Goal: Task Accomplishment & Management: Use online tool/utility

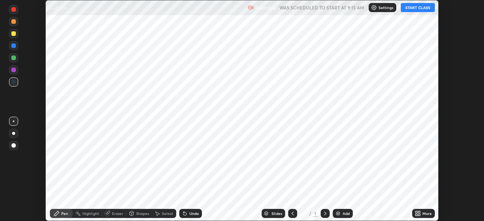
scroll to position [221, 483]
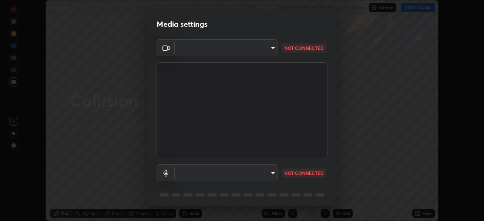
type input "1f9a14f4e709457ebf112205797e18a3e67481265364eba5019e6b99b7ce7553"
type input "default"
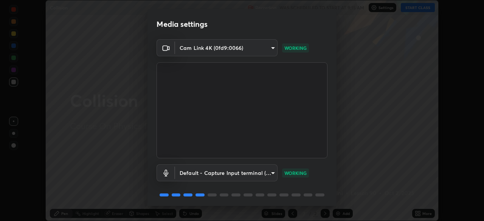
scroll to position [27, 0]
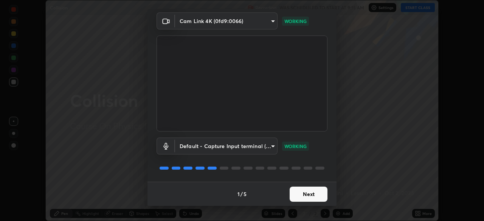
click at [312, 193] on button "Next" at bounding box center [308, 194] width 38 height 15
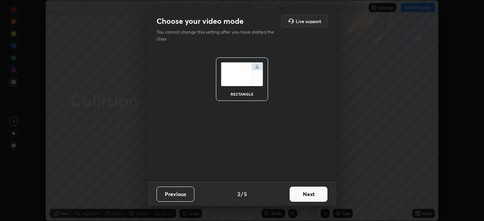
scroll to position [0, 0]
click at [312, 194] on button "Next" at bounding box center [308, 194] width 38 height 15
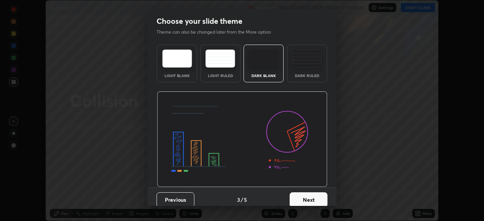
click at [313, 193] on button "Next" at bounding box center [308, 199] width 38 height 15
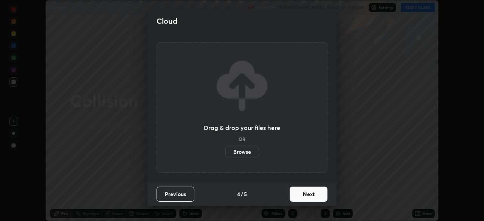
click at [317, 194] on button "Next" at bounding box center [308, 194] width 38 height 15
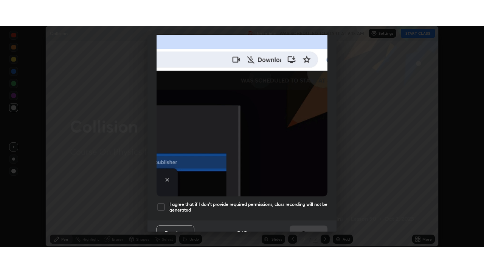
scroll to position [174, 0]
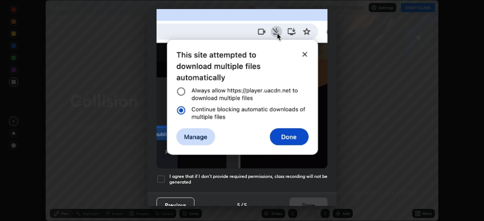
click at [312, 173] on h5 "I agree that if I don't provide required permissions, class recording will not …" at bounding box center [248, 179] width 158 height 12
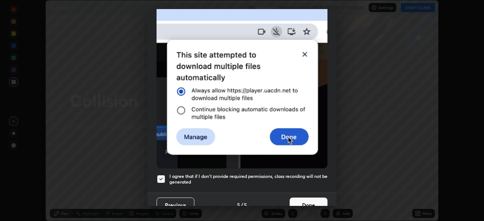
click at [311, 199] on button "Done" at bounding box center [308, 205] width 38 height 15
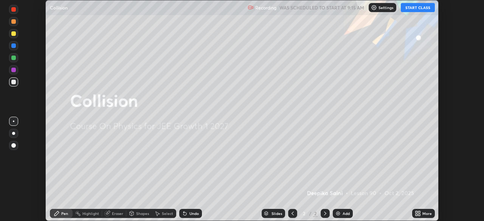
click at [420, 9] on button "START CLASS" at bounding box center [417, 7] width 34 height 9
click at [422, 213] on div "More" at bounding box center [426, 214] width 9 height 4
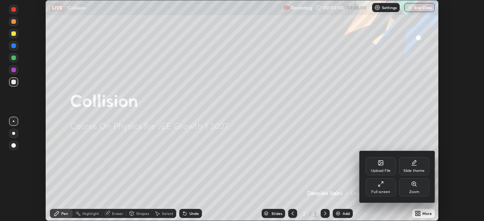
click at [388, 191] on div "Full screen" at bounding box center [380, 192] width 19 height 4
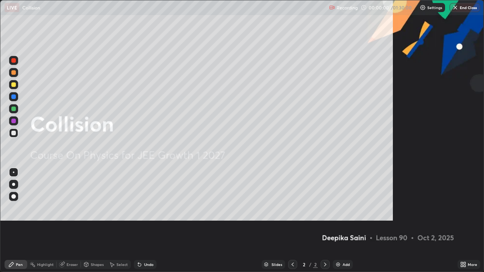
scroll to position [272, 484]
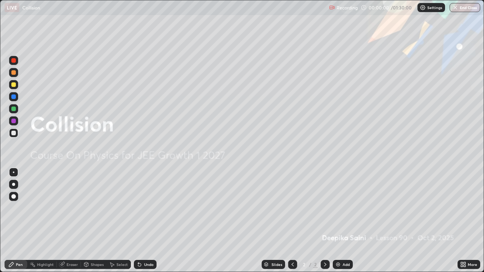
click at [346, 221] on div "Add" at bounding box center [345, 265] width 7 height 4
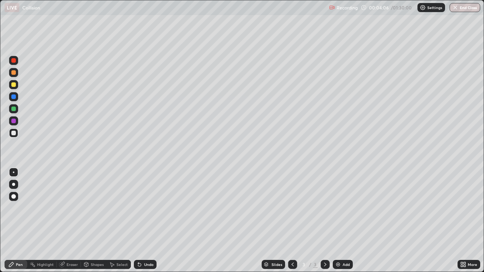
click at [13, 197] on div at bounding box center [13, 196] width 5 height 5
click at [13, 134] on div at bounding box center [13, 133] width 5 height 5
click at [339, 221] on img at bounding box center [338, 264] width 6 height 6
click at [288, 221] on div at bounding box center [292, 264] width 9 height 9
click at [323, 221] on icon at bounding box center [325, 264] width 6 height 6
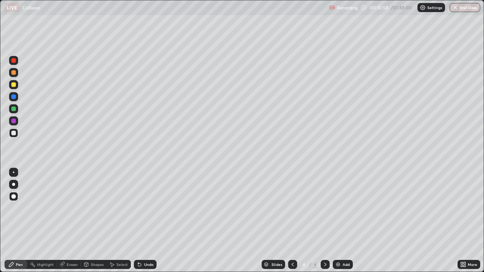
click at [289, 221] on div at bounding box center [292, 264] width 9 height 9
click at [324, 221] on icon at bounding box center [325, 264] width 6 height 6
click at [292, 221] on icon at bounding box center [292, 264] width 6 height 6
click at [325, 221] on icon at bounding box center [325, 264] width 6 height 6
click at [292, 221] on icon at bounding box center [292, 264] width 6 height 6
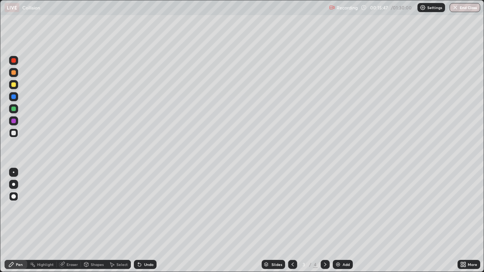
click at [326, 221] on icon at bounding box center [325, 264] width 6 height 6
click at [293, 221] on icon at bounding box center [292, 264] width 6 height 6
click at [325, 221] on div at bounding box center [324, 264] width 9 height 9
click at [342, 221] on div "Add" at bounding box center [345, 265] width 7 height 4
click at [343, 221] on div "Add" at bounding box center [345, 265] width 7 height 4
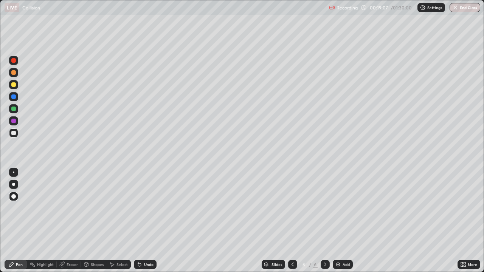
click at [12, 108] on div at bounding box center [13, 109] width 5 height 5
click at [14, 97] on div at bounding box center [13, 96] width 5 height 5
click at [14, 98] on div at bounding box center [13, 96] width 5 height 5
click at [73, 221] on div "Eraser" at bounding box center [71, 265] width 11 height 4
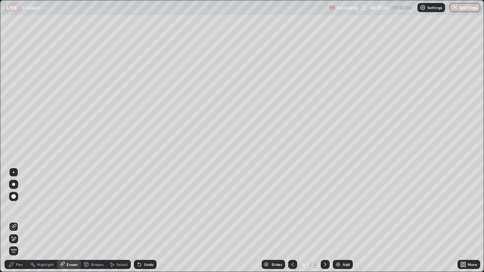
click at [20, 221] on div "Pen" at bounding box center [16, 264] width 23 height 9
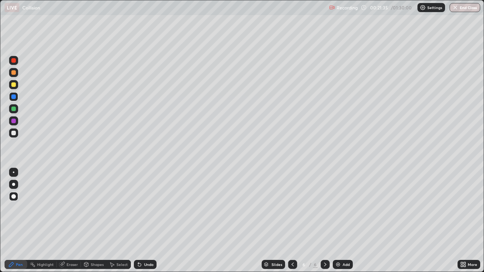
click at [15, 84] on div at bounding box center [13, 84] width 5 height 5
click at [344, 221] on div "Add" at bounding box center [345, 265] width 7 height 4
click at [292, 221] on icon at bounding box center [292, 264] width 6 height 6
click at [325, 221] on icon at bounding box center [325, 265] width 2 height 4
click at [74, 221] on div "Eraser" at bounding box center [71, 265] width 11 height 4
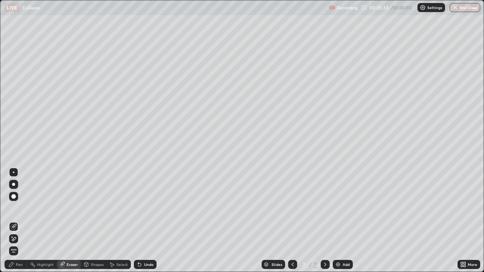
click at [23, 221] on div "Pen" at bounding box center [16, 264] width 23 height 9
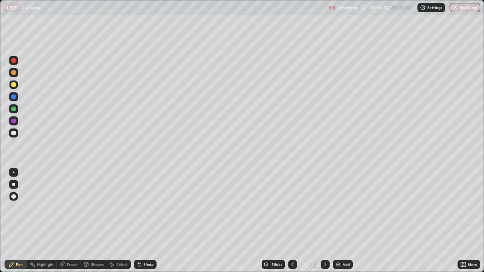
click at [337, 221] on img at bounding box center [338, 264] width 6 height 6
click at [150, 221] on div "Undo" at bounding box center [148, 265] width 9 height 4
click at [148, 221] on div "Undo" at bounding box center [148, 265] width 9 height 4
click at [149, 221] on div "Undo" at bounding box center [148, 265] width 9 height 4
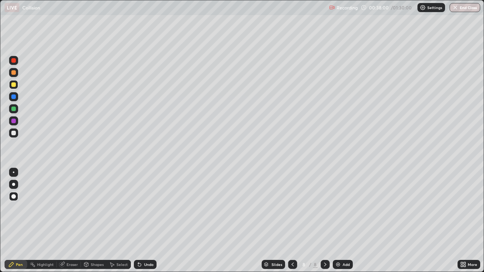
click at [149, 221] on div "Undo" at bounding box center [148, 265] width 9 height 4
click at [18, 221] on div "Pen" at bounding box center [16, 264] width 23 height 9
click at [342, 221] on div "Add" at bounding box center [345, 265] width 7 height 4
click at [346, 221] on div "Add" at bounding box center [342, 264] width 20 height 9
click at [345, 221] on div "Add" at bounding box center [345, 265] width 7 height 4
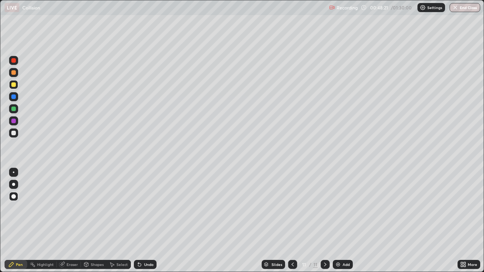
click at [73, 221] on div "Eraser" at bounding box center [71, 265] width 11 height 4
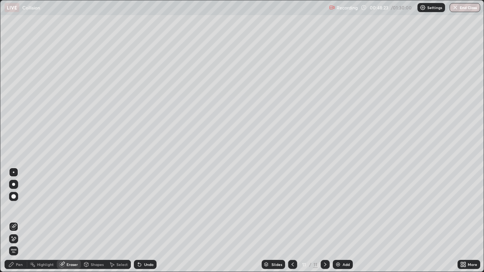
click at [20, 221] on div "Pen" at bounding box center [19, 265] width 7 height 4
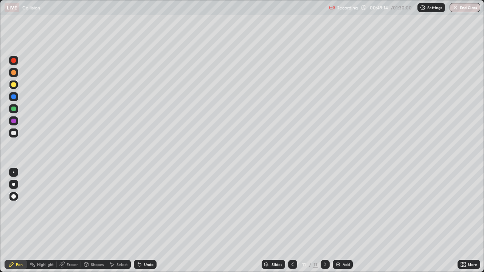
click at [147, 221] on div "Undo" at bounding box center [148, 265] width 9 height 4
click at [68, 221] on div "Eraser" at bounding box center [71, 265] width 11 height 4
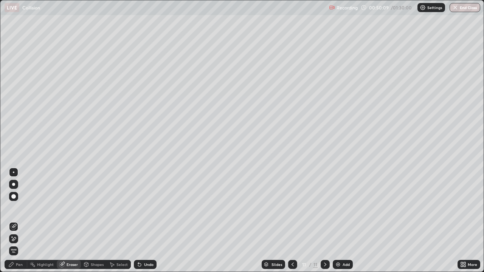
click at [19, 221] on div "Pen" at bounding box center [19, 265] width 7 height 4
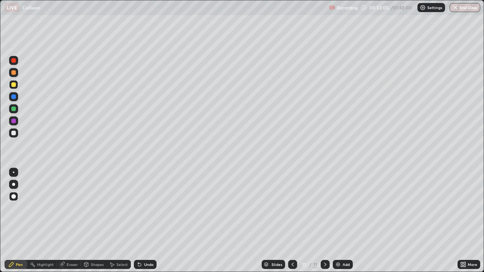
click at [324, 221] on icon at bounding box center [325, 264] width 6 height 6
click at [348, 221] on div "Add" at bounding box center [342, 264] width 20 height 9
click at [292, 221] on icon at bounding box center [292, 264] width 6 height 6
click at [324, 221] on icon at bounding box center [325, 264] width 6 height 6
click at [342, 221] on div "Add" at bounding box center [345, 265] width 7 height 4
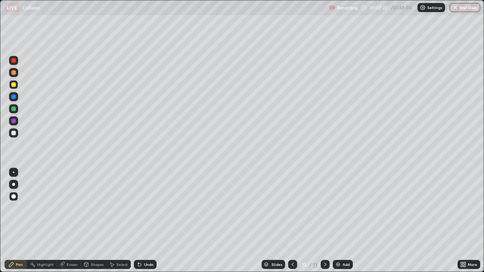
click at [16, 73] on div at bounding box center [13, 72] width 9 height 9
click at [342, 221] on div "Add" at bounding box center [345, 265] width 7 height 4
click at [59, 221] on div "Eraser" at bounding box center [69, 264] width 24 height 15
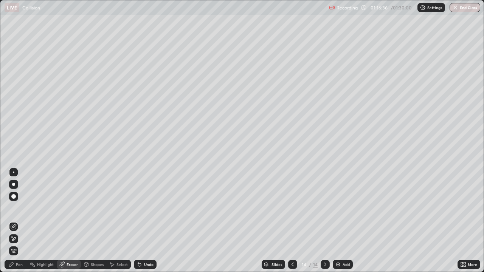
click at [17, 221] on div "Pen" at bounding box center [19, 265] width 7 height 4
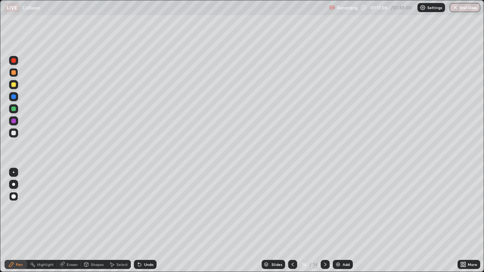
click at [292, 221] on icon at bounding box center [292, 264] width 6 height 6
click at [324, 221] on icon at bounding box center [325, 264] width 6 height 6
click at [347, 221] on div "Add" at bounding box center [345, 265] width 7 height 4
click at [12, 121] on div at bounding box center [13, 121] width 5 height 5
click at [13, 86] on div at bounding box center [13, 84] width 5 height 5
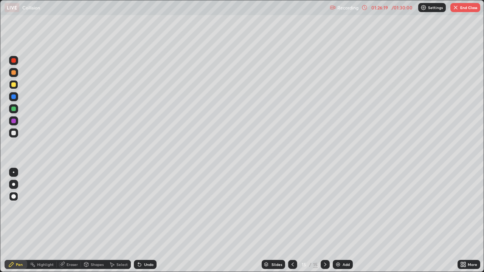
click at [13, 122] on div at bounding box center [13, 121] width 5 height 5
click at [15, 85] on div at bounding box center [13, 84] width 5 height 5
click at [144, 221] on div "Undo" at bounding box center [144, 264] width 26 height 15
click at [147, 221] on div "Undo" at bounding box center [144, 264] width 26 height 15
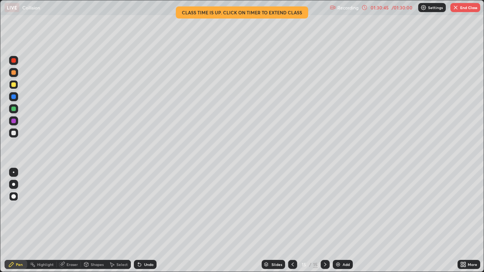
click at [468, 8] on button "End Class" at bounding box center [465, 7] width 30 height 9
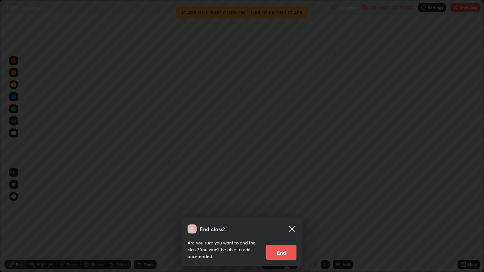
click at [282, 221] on button "End" at bounding box center [281, 252] width 30 height 15
